Goal: Transaction & Acquisition: Subscribe to service/newsletter

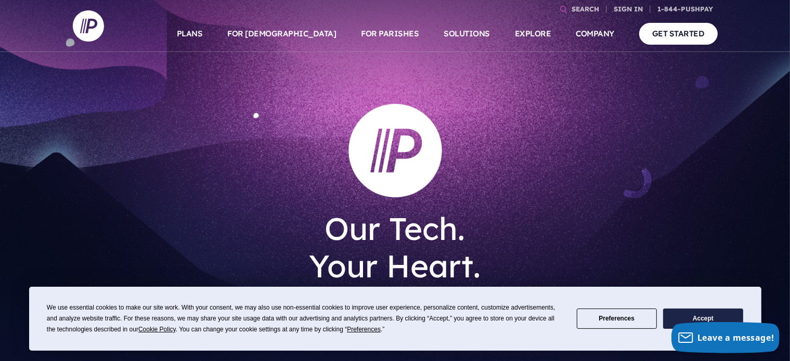
click at [684, 318] on button "Accept" at bounding box center [703, 319] width 80 height 20
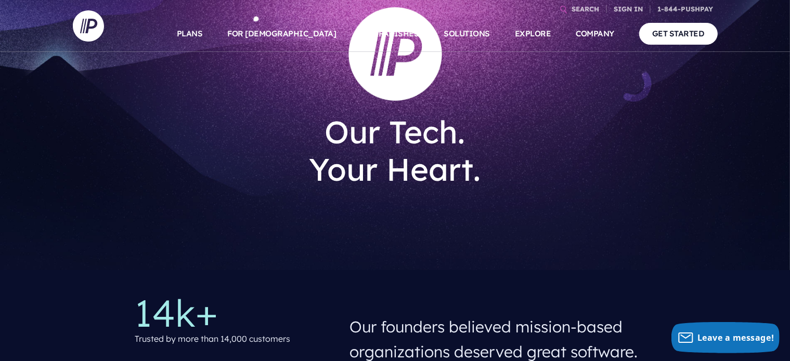
scroll to position [27, 0]
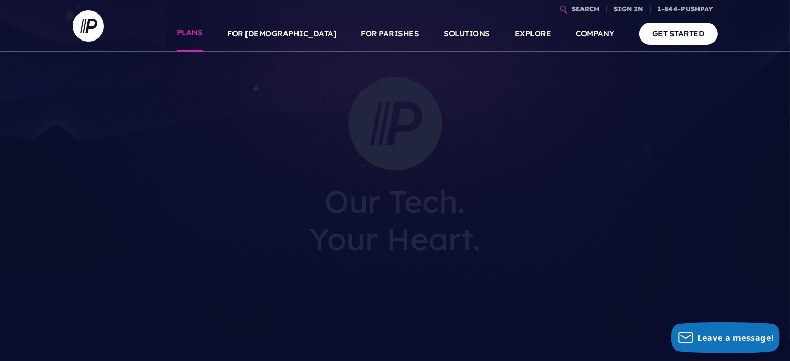
click at [203, 33] on link "PLANS" at bounding box center [190, 34] width 26 height 36
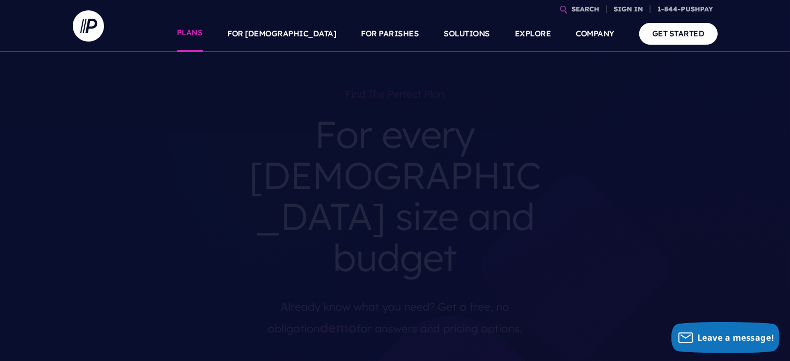
click at [203, 43] on link "PLANS" at bounding box center [190, 34] width 26 height 36
click at [91, 24] on img at bounding box center [88, 25] width 31 height 31
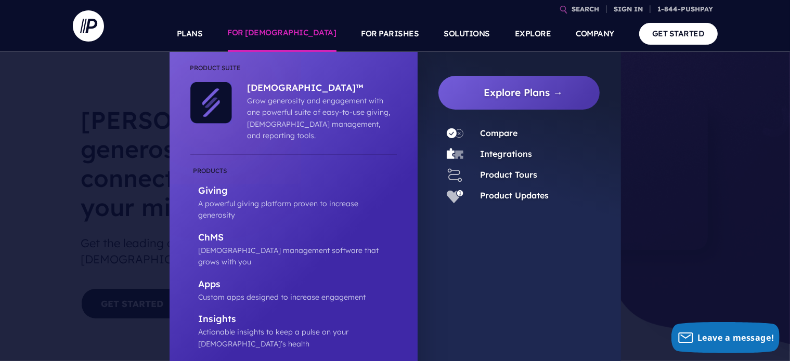
click at [326, 35] on link "FOR [DEMOGRAPHIC_DATA]" at bounding box center [282, 34] width 109 height 36
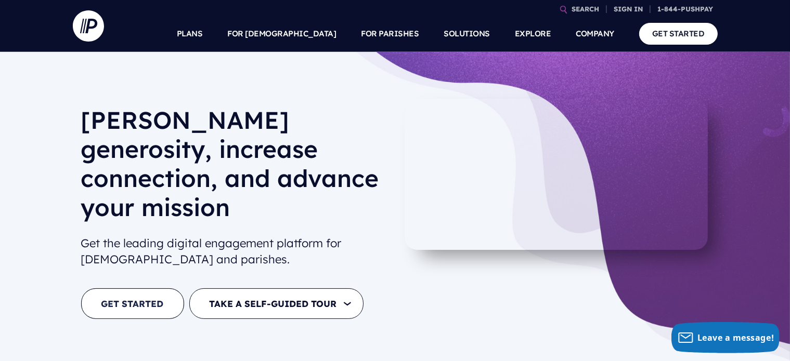
click at [139, 289] on link "GET STARTED" at bounding box center [132, 304] width 103 height 31
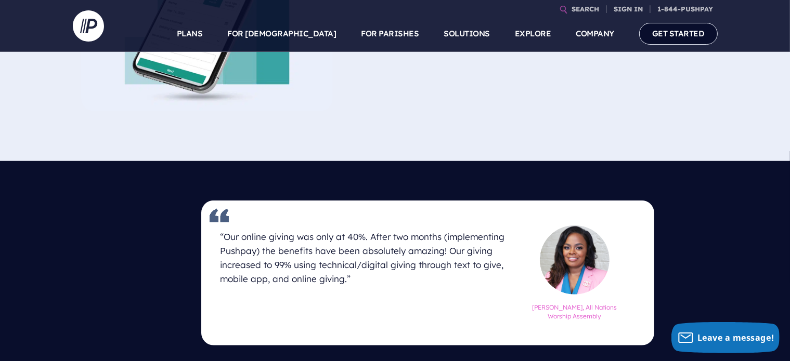
scroll to position [76, 0]
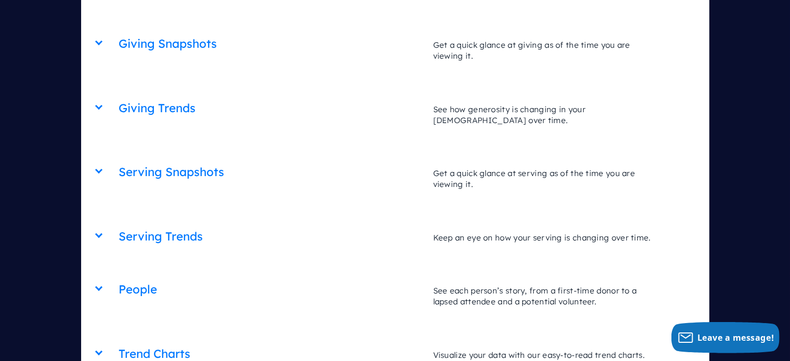
scroll to position [3813, 0]
